Goal: Entertainment & Leisure: Consume media (video, audio)

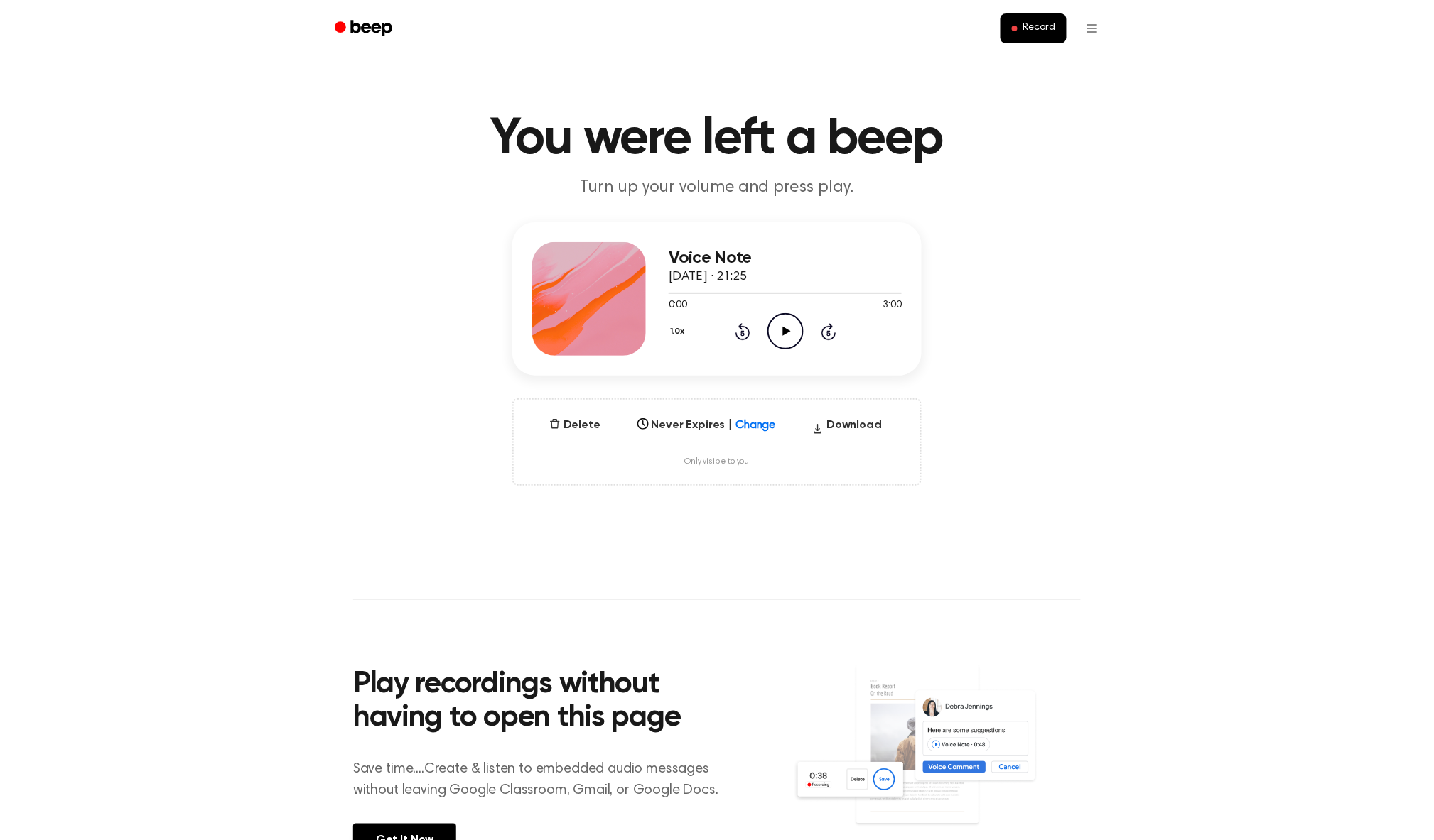
click at [773, 331] on icon "Play Audio" at bounding box center [785, 332] width 37 height 37
click at [786, 331] on icon at bounding box center [785, 332] width 6 height 9
click at [770, 328] on icon "Play Audio" at bounding box center [785, 332] width 37 height 37
click at [789, 333] on icon "Pause Audio" at bounding box center [785, 332] width 37 height 37
click at [779, 333] on icon "Play Audio" at bounding box center [785, 332] width 37 height 37
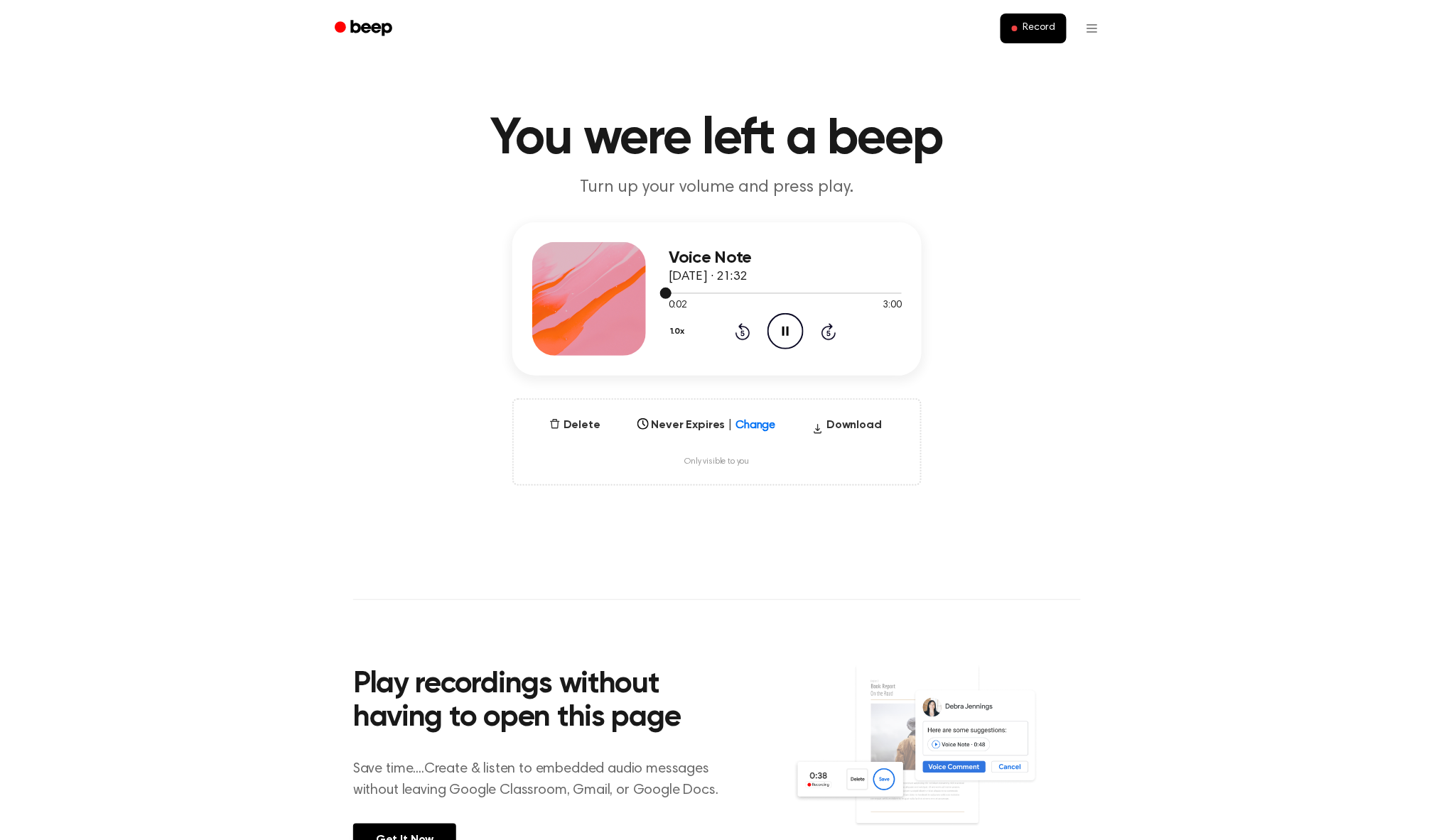
click at [892, 295] on div at bounding box center [785, 292] width 233 height 11
click at [896, 292] on div at bounding box center [785, 293] width 233 height 2
click at [787, 331] on icon at bounding box center [785, 332] width 6 height 9
